Goal: Information Seeking & Learning: Learn about a topic

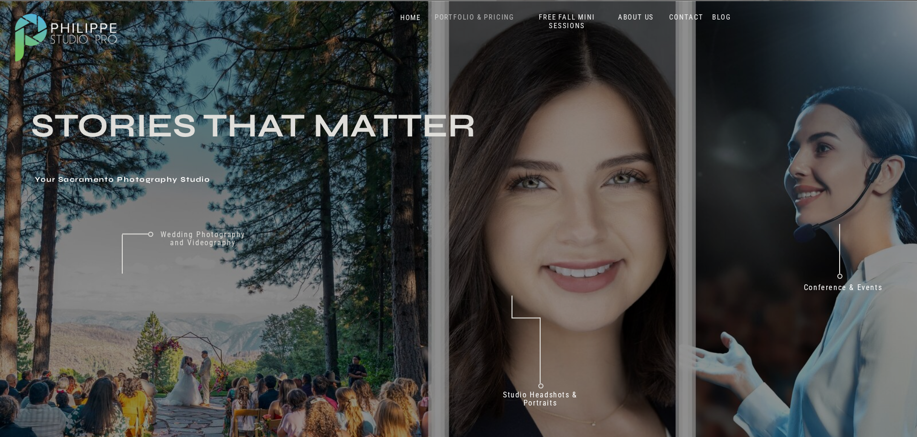
click at [461, 20] on nav "PORTFOLIO & PRICING" at bounding box center [474, 17] width 87 height 9
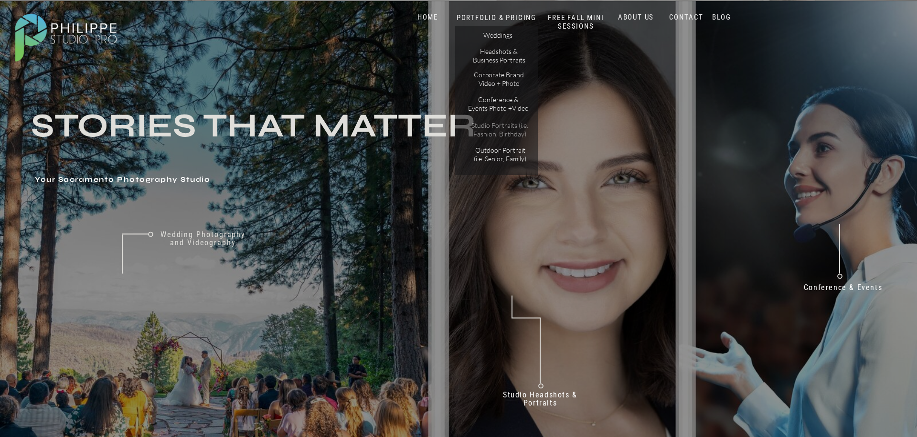
click at [493, 130] on p "Studio Portraits (i.e. Fashion, Birthday)" at bounding box center [499, 129] width 64 height 17
click at [496, 130] on p "Studio Portraits (i.e. Fashion, Birthday)" at bounding box center [499, 129] width 64 height 17
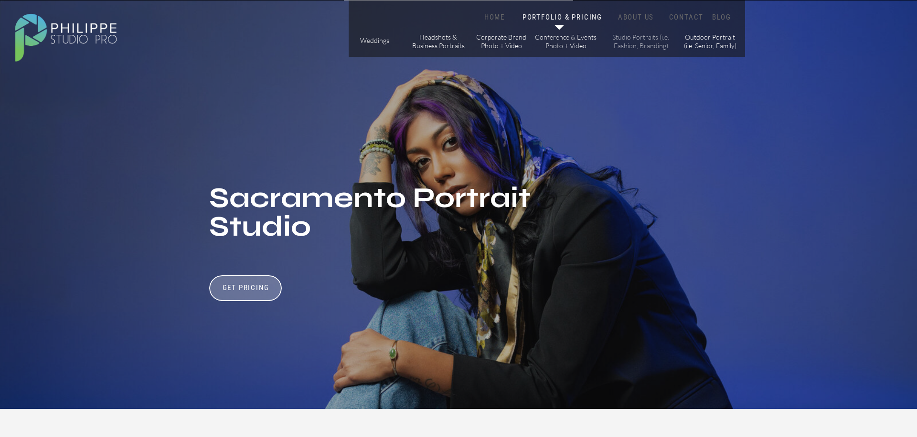
click at [643, 42] on p "Studio Portraits (i.e. Fashion, Branding)" at bounding box center [640, 41] width 64 height 17
click at [557, 27] on icon at bounding box center [559, 27] width 10 height 5
click at [714, 42] on p "Outdoor Portrait (i.e. Senior, Family)" at bounding box center [710, 41] width 54 height 17
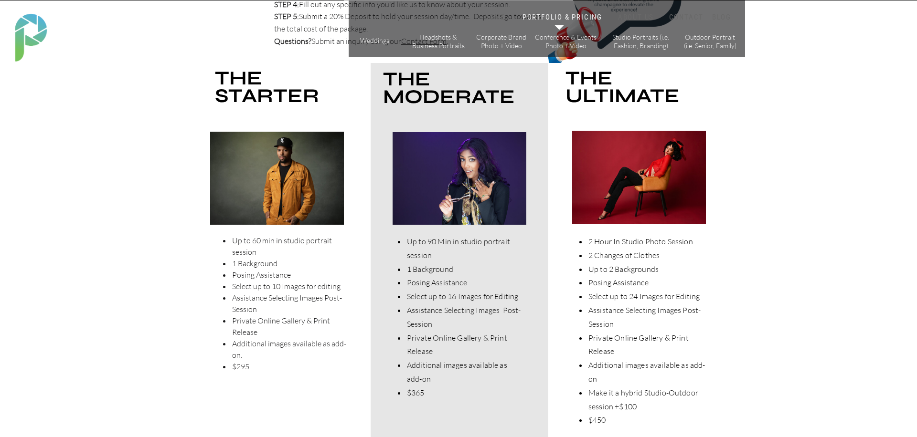
scroll to position [2417, 0]
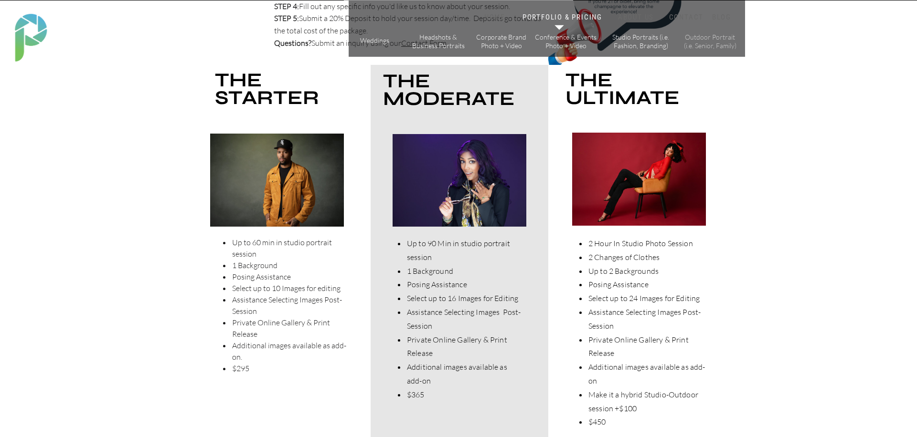
click at [707, 39] on p "Outdoor Portrait (i.e. Senior, Family)" at bounding box center [710, 41] width 54 height 17
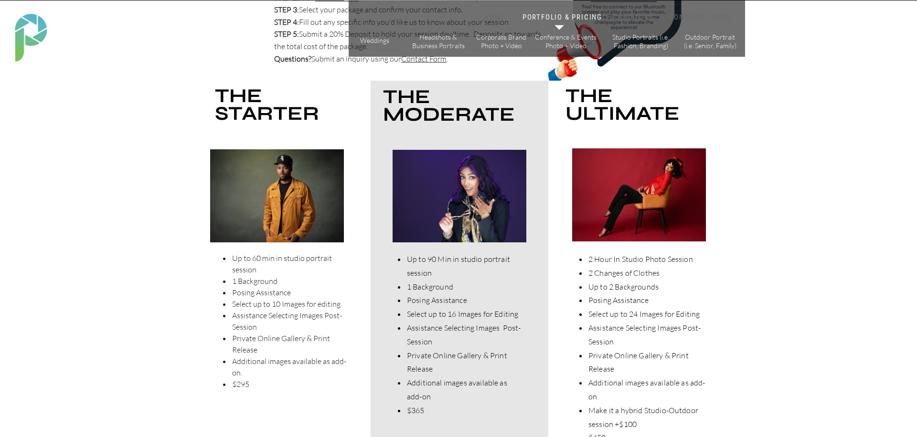
scroll to position [2399, 0]
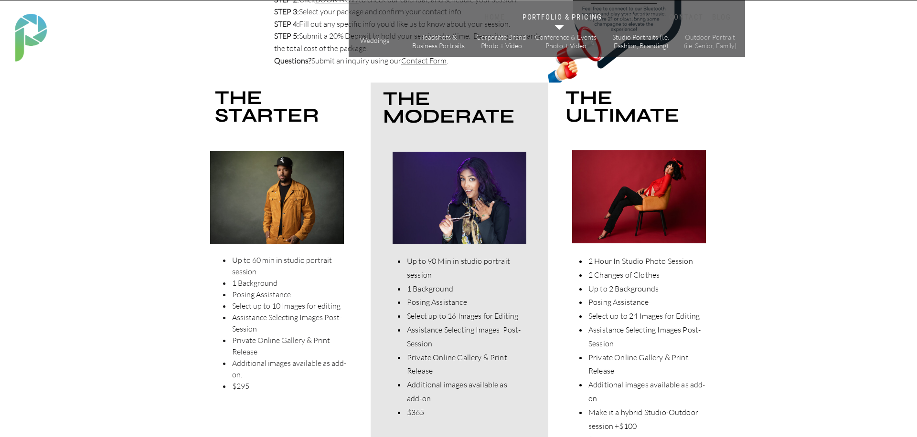
click at [716, 44] on p "Outdoor Portrait (i.e. Senior, Family)" at bounding box center [710, 41] width 54 height 17
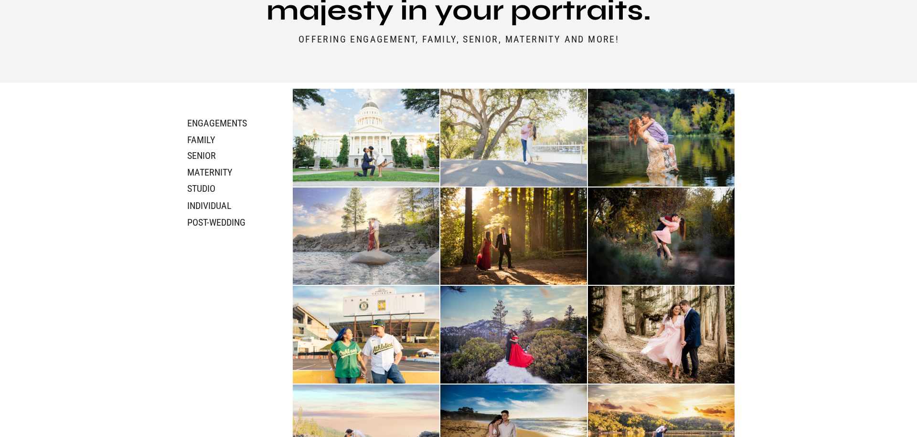
scroll to position [477, 0]
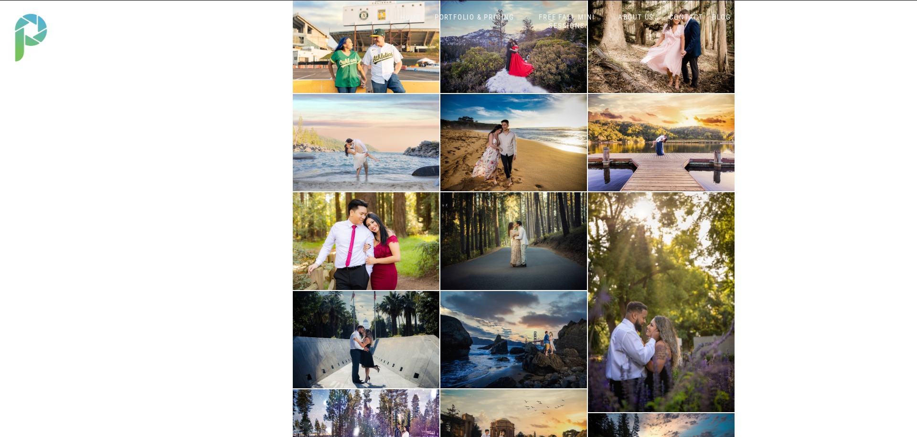
scroll to position [461, 0]
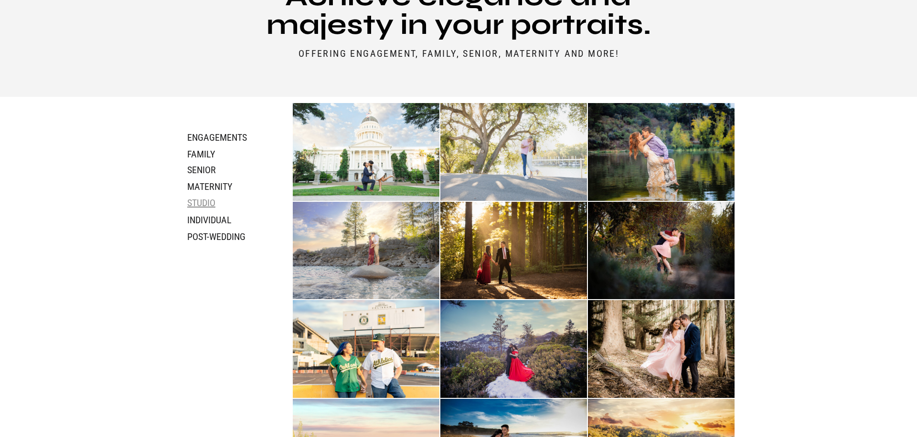
click at [201, 200] on h3 "studio" at bounding box center [224, 202] width 74 height 11
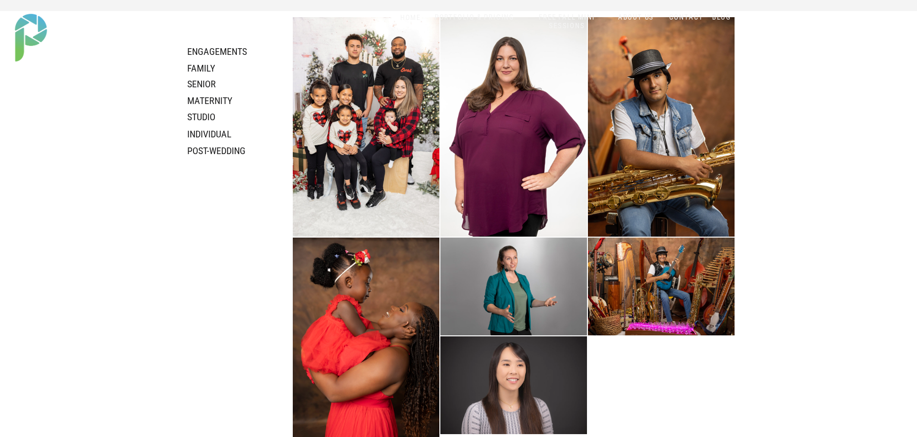
scroll to position [473, 0]
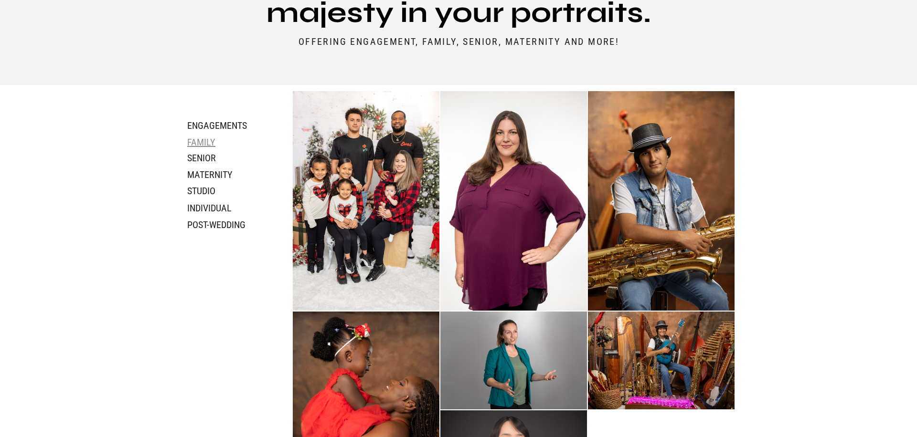
click at [207, 145] on h3 "family" at bounding box center [212, 142] width 51 height 11
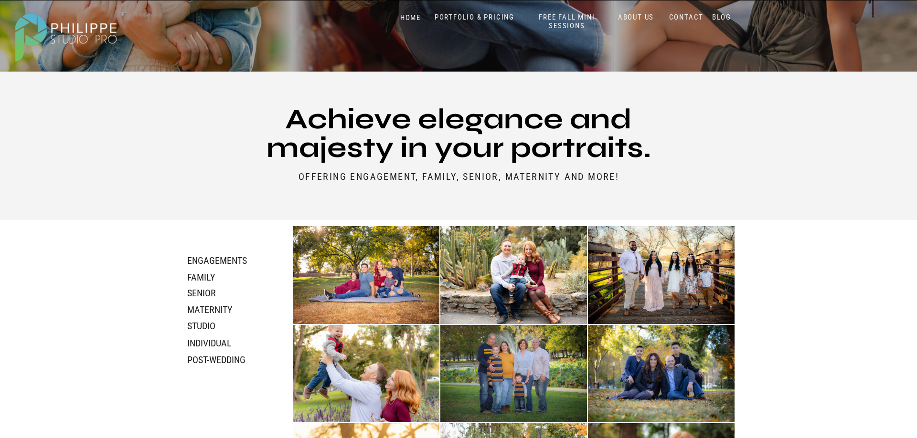
scroll to position [362, 0]
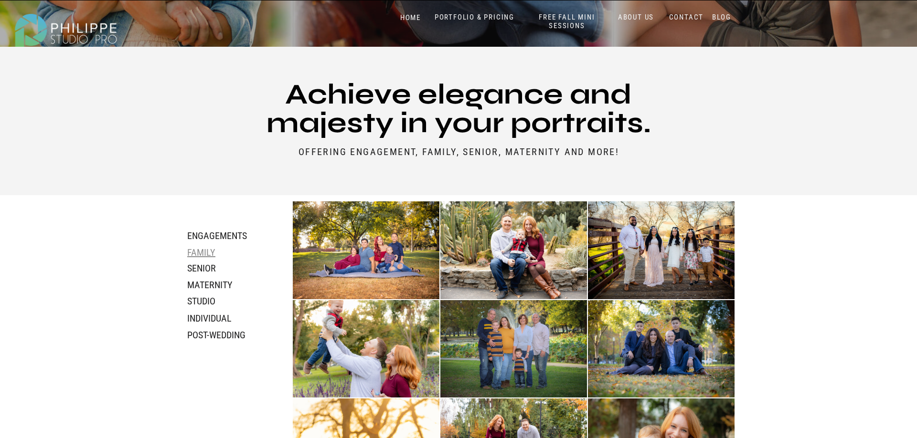
click at [198, 252] on h3 "family" at bounding box center [212, 252] width 51 height 11
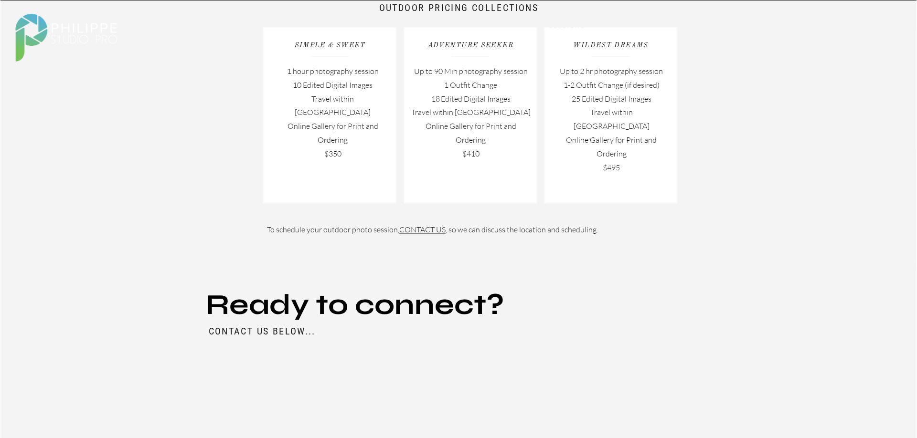
scroll to position [1337, 0]
